Goal: Information Seeking & Learning: Find specific page/section

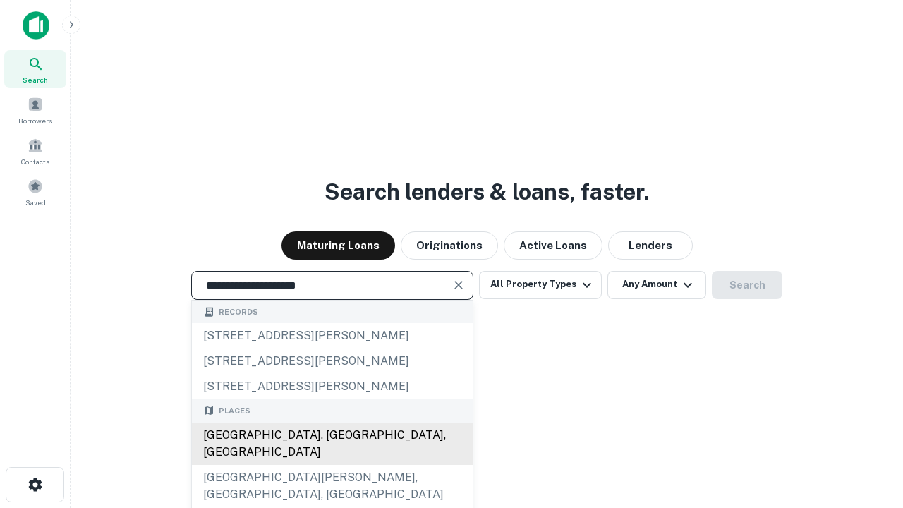
click at [331, 465] on div "[GEOGRAPHIC_DATA], [GEOGRAPHIC_DATA], [GEOGRAPHIC_DATA]" at bounding box center [332, 443] width 281 height 42
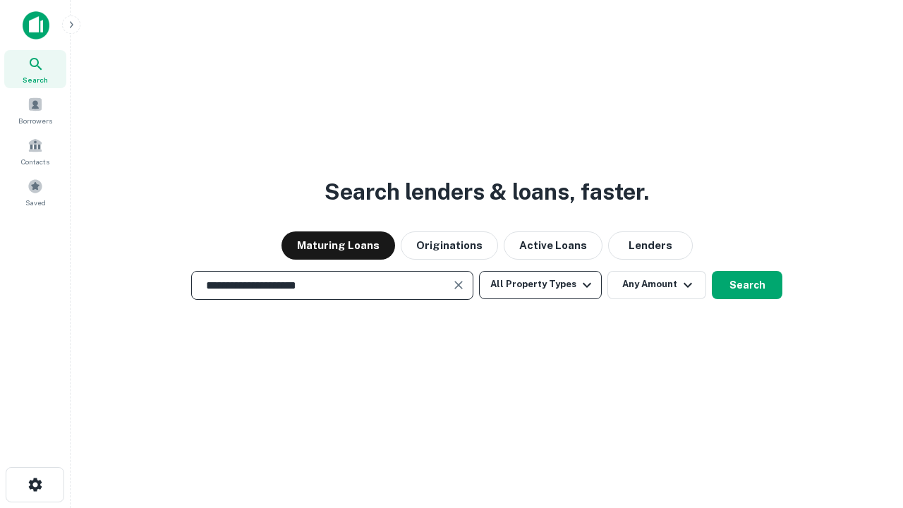
type input "**********"
click at [540, 284] on button "All Property Types" at bounding box center [540, 285] width 123 height 28
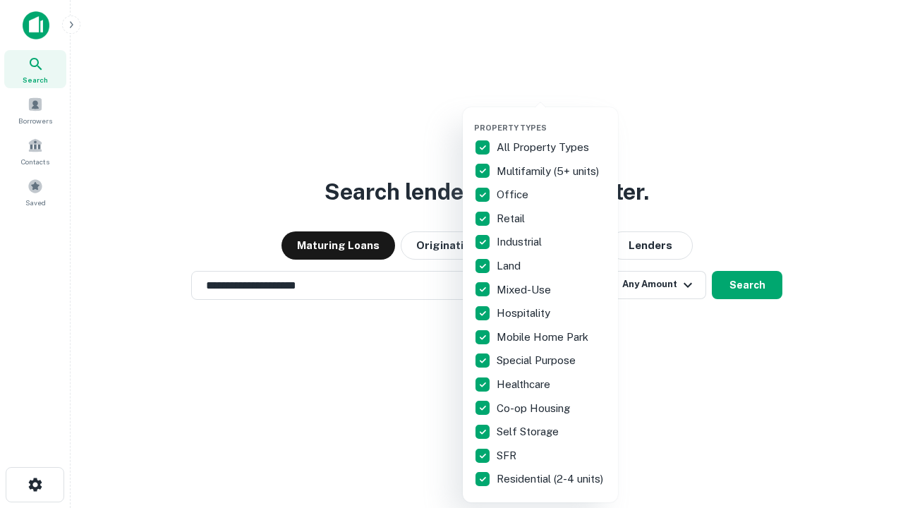
click at [551, 118] on button "button" at bounding box center [551, 118] width 155 height 1
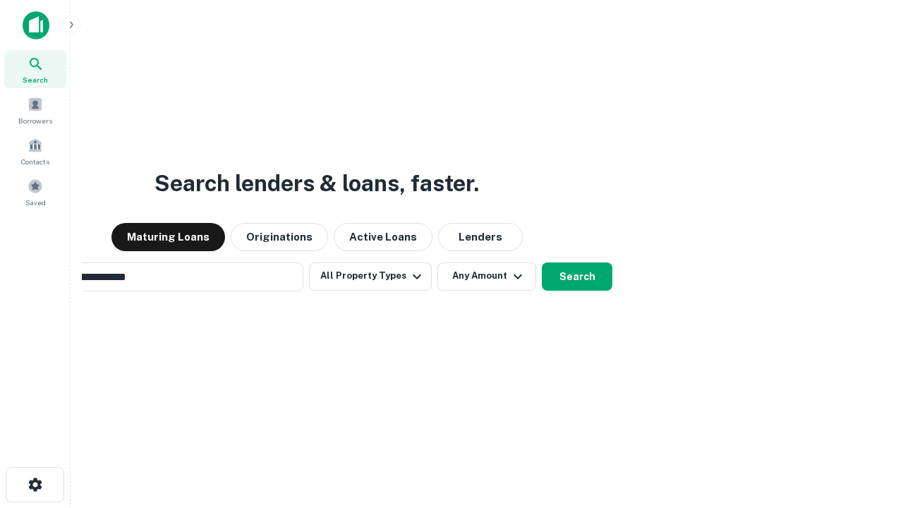
scroll to position [22, 0]
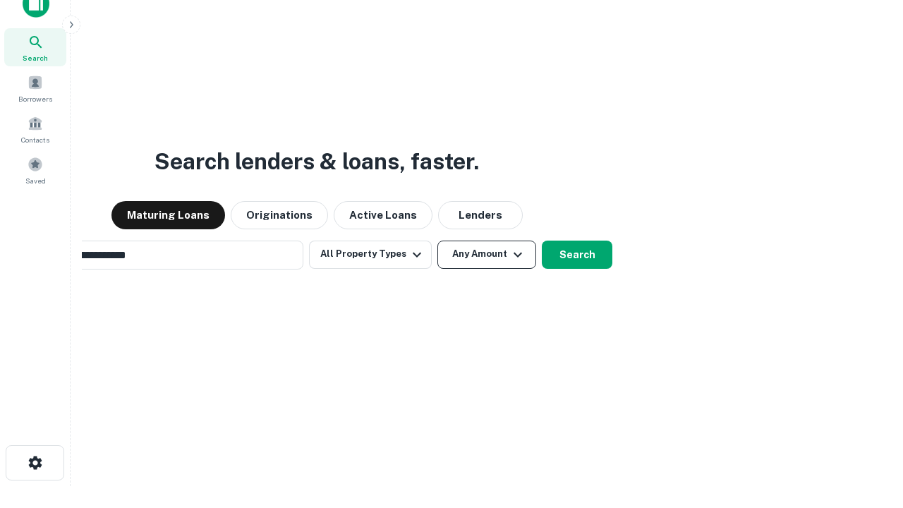
click at [437, 240] on button "Any Amount" at bounding box center [486, 254] width 99 height 28
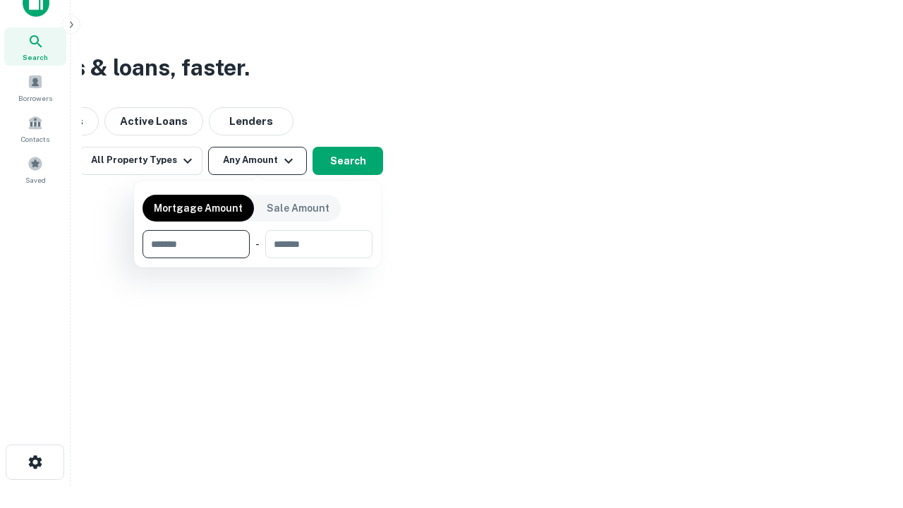
type input "*******"
click at [257, 258] on button "button" at bounding box center [257, 258] width 230 height 1
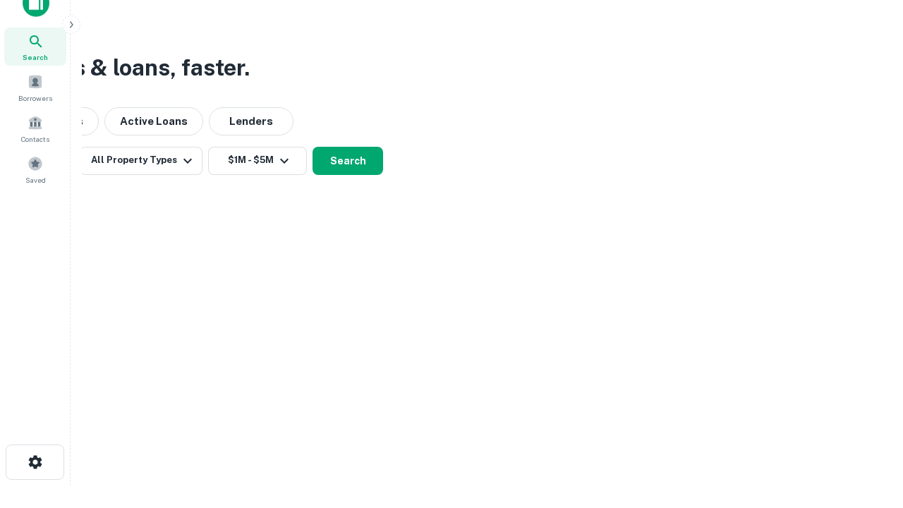
scroll to position [22, 0]
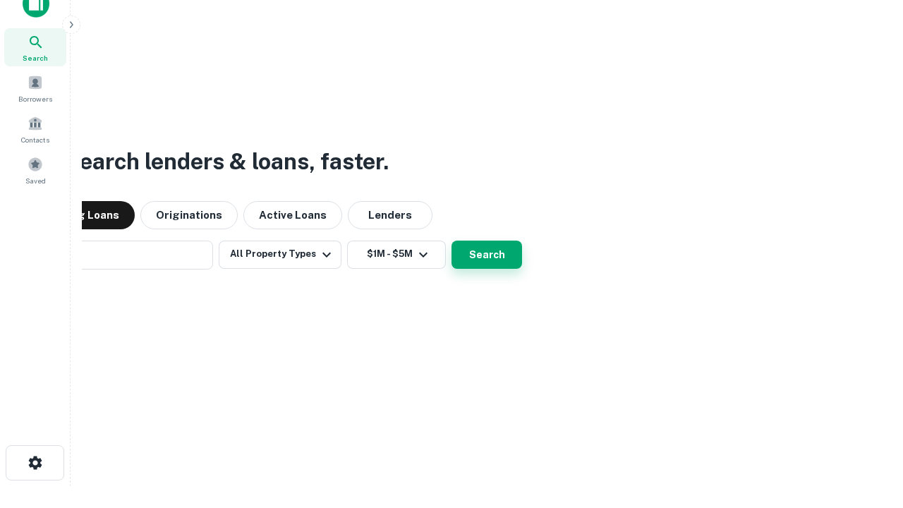
click at [451, 240] on button "Search" at bounding box center [486, 254] width 71 height 28
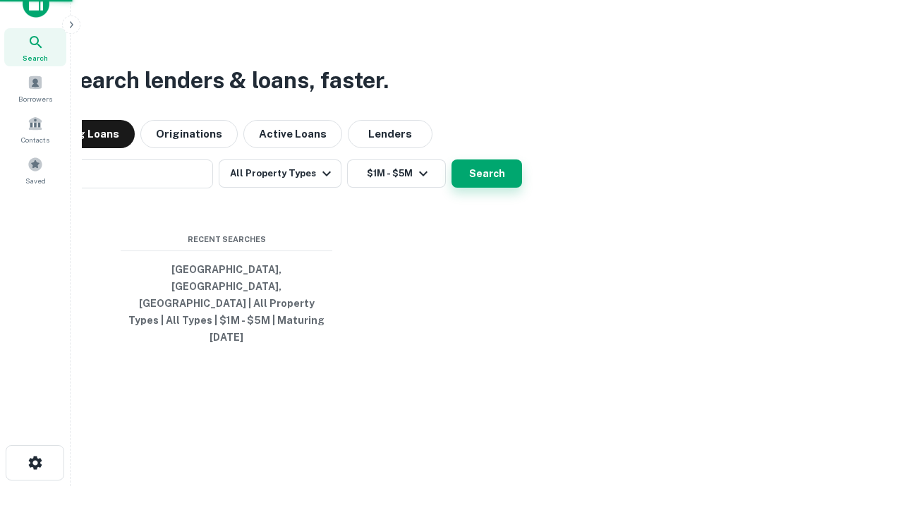
scroll to position [23, 0]
